Goal: Task Accomplishment & Management: Use online tool/utility

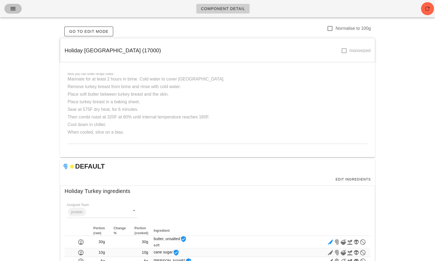
click at [14, 8] on icon "button" at bounding box center [13, 8] width 7 height 7
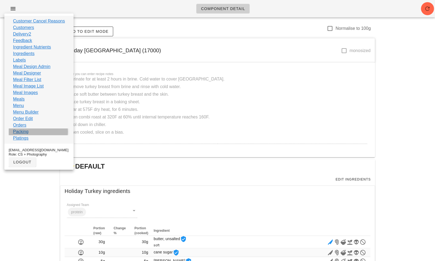
click at [21, 132] on link "Packing" at bounding box center [20, 132] width 15 height 7
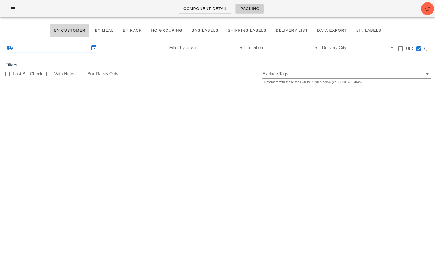
click at [73, 47] on input "text" at bounding box center [51, 47] width 75 height 9
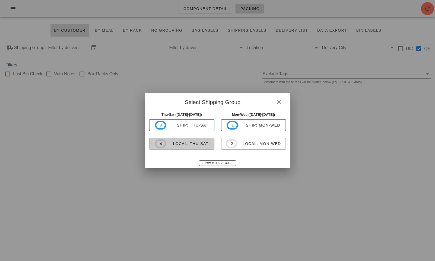
click at [202, 147] on span "4 local: Thu-Sat" at bounding box center [181, 143] width 53 height 9
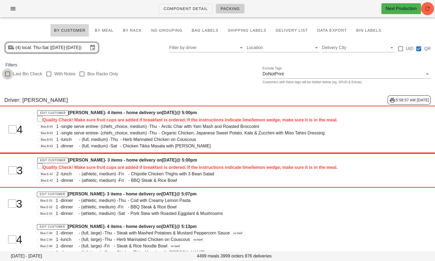
click at [9, 73] on div at bounding box center [7, 73] width 9 height 9
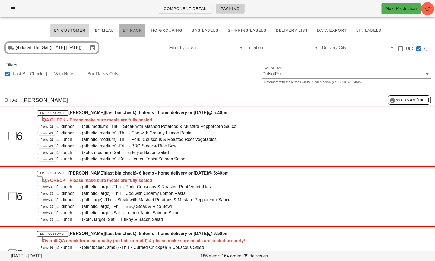
click at [137, 29] on span "By Rack" at bounding box center [132, 30] width 19 height 4
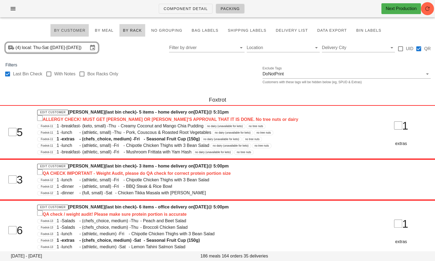
click at [79, 31] on span "By Customer" at bounding box center [70, 30] width 32 height 4
click at [75, 29] on span "By Customer" at bounding box center [70, 30] width 32 height 4
click at [185, 50] on input "Filter by driver" at bounding box center [202, 47] width 66 height 9
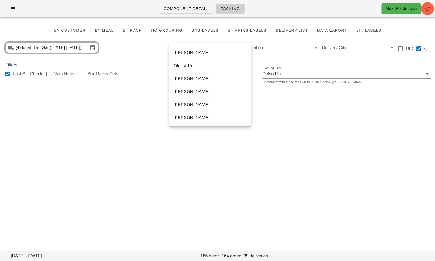
scroll to position [339, 0]
click at [192, 79] on div "Unassigned" at bounding box center [210, 77] width 73 height 5
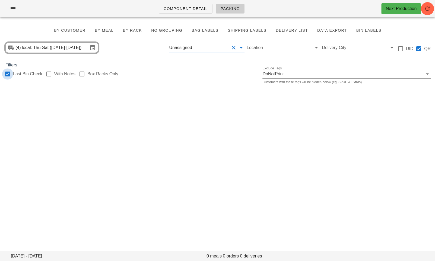
click at [9, 75] on div at bounding box center [7, 73] width 9 height 9
checkbox input "false"
click at [124, 59] on div "[DATE] - [DATE] meals 60 orders 13 deliveries By Customer By Meal By Rack No gr…" at bounding box center [217, 54] width 435 height 64
click at [83, 31] on span "By Customer" at bounding box center [70, 30] width 32 height 4
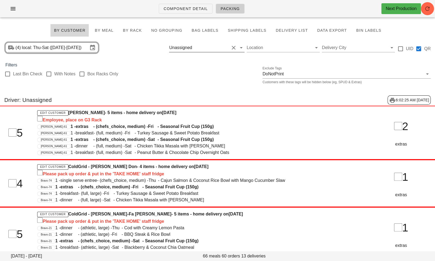
click at [231, 48] on button "Clear Filter by driver" at bounding box center [233, 47] width 7 height 7
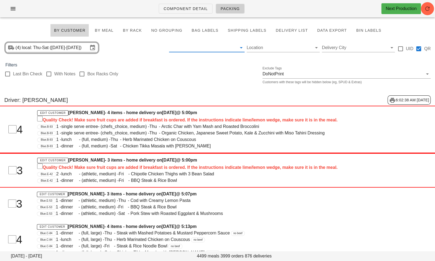
click at [234, 48] on input "text" at bounding box center [202, 47] width 66 height 9
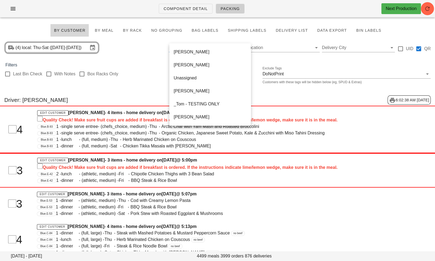
click at [67, 207] on span "dinner" at bounding box center [70, 207] width 18 height 7
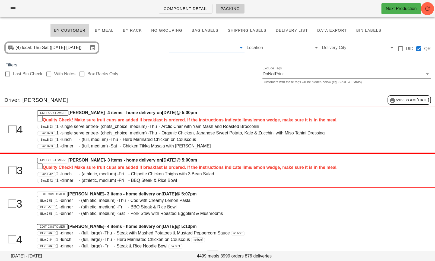
click at [193, 48] on input "text" at bounding box center [202, 47] width 66 height 9
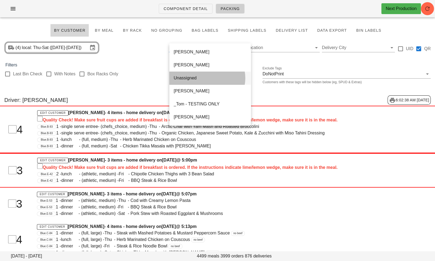
click at [190, 77] on div "Unassigned" at bounding box center [210, 77] width 73 height 5
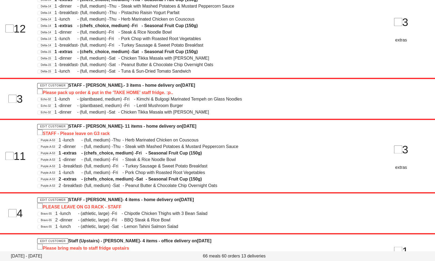
scroll to position [499, 0]
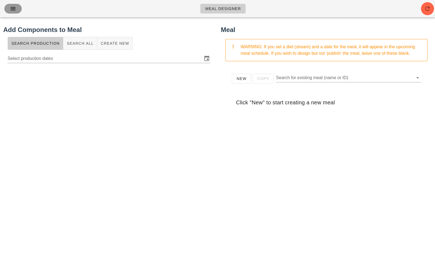
click at [14, 12] on button "button" at bounding box center [12, 9] width 17 height 10
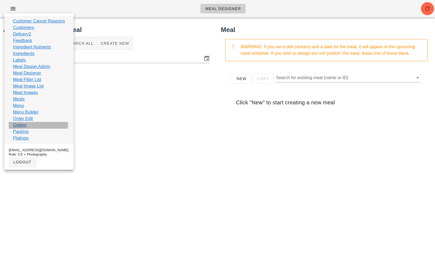
click at [22, 124] on link "Orders" at bounding box center [19, 125] width 13 height 7
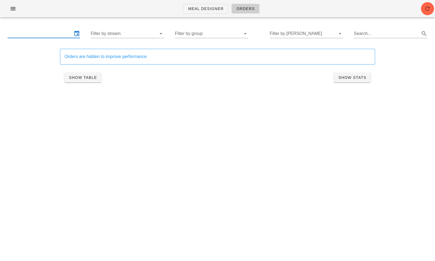
click at [54, 37] on input "text" at bounding box center [40, 33] width 65 height 9
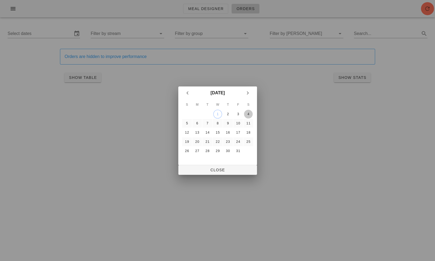
click at [247, 112] on div "4" at bounding box center [248, 114] width 9 height 4
click at [229, 114] on div "2" at bounding box center [227, 114] width 9 height 4
click at [227, 169] on span "Close" at bounding box center [218, 170] width 70 height 4
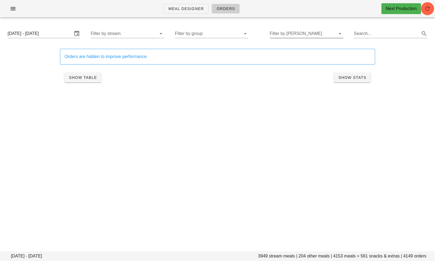
click at [279, 37] on input "Filter by tod" at bounding box center [302, 33] width 65 height 9
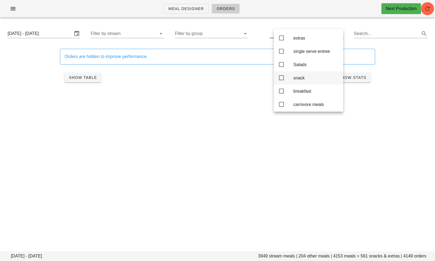
click at [280, 79] on icon at bounding box center [281, 78] width 7 height 7
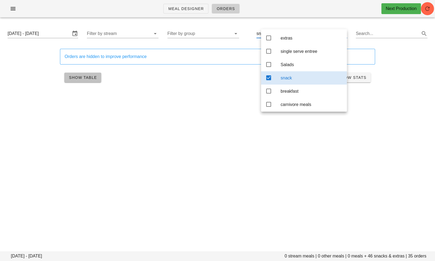
click at [83, 76] on span "Show Table" at bounding box center [83, 77] width 28 height 4
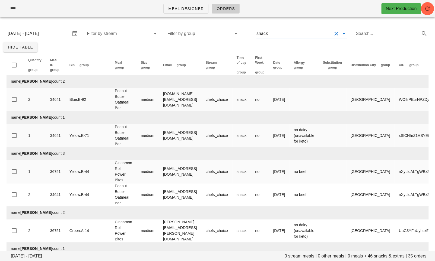
click at [310, 35] on input "text" at bounding box center [300, 33] width 63 height 9
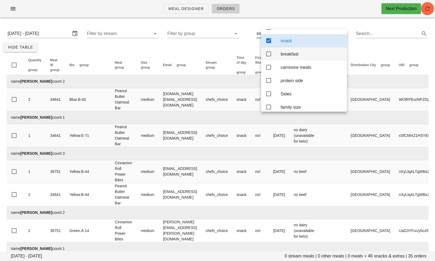
scroll to position [41, 0]
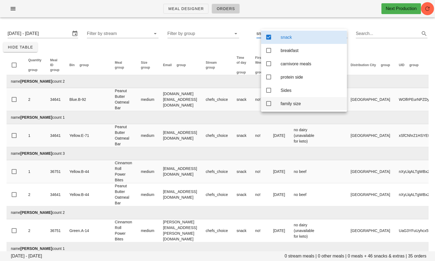
click at [269, 104] on icon at bounding box center [268, 103] width 7 height 7
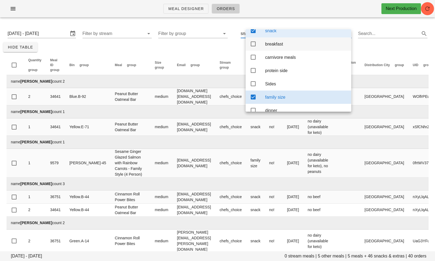
scroll to position [39, 0]
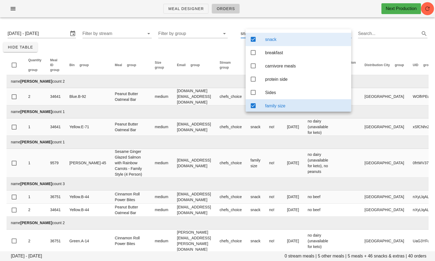
click at [254, 39] on icon at bounding box center [253, 39] width 7 height 7
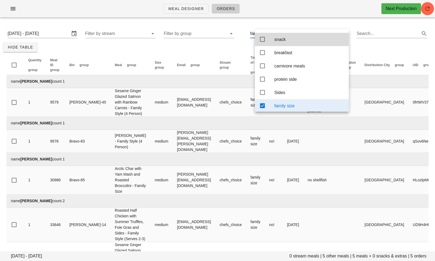
click at [228, 50] on div "Thursday October 2 - Saturday October 4 0 stream meals | 5 other meals | 5 meal…" at bounding box center [217, 150] width 435 height 256
